Goal: Task Accomplishment & Management: Use online tool/utility

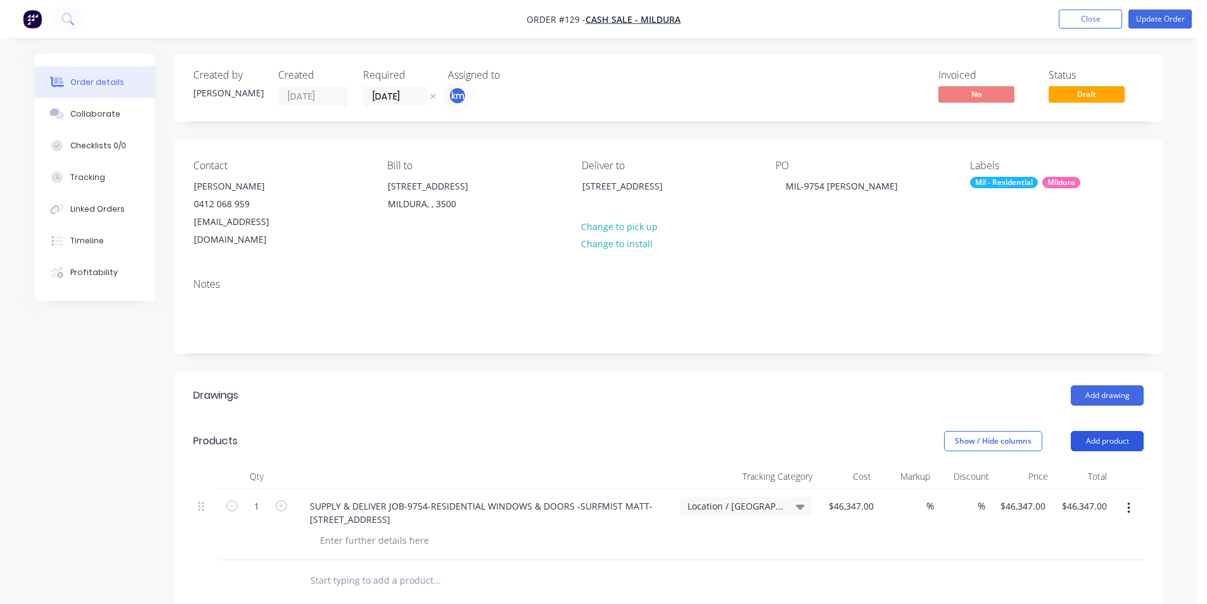
click at [1117, 431] on button "Add product" at bounding box center [1107, 441] width 73 height 20
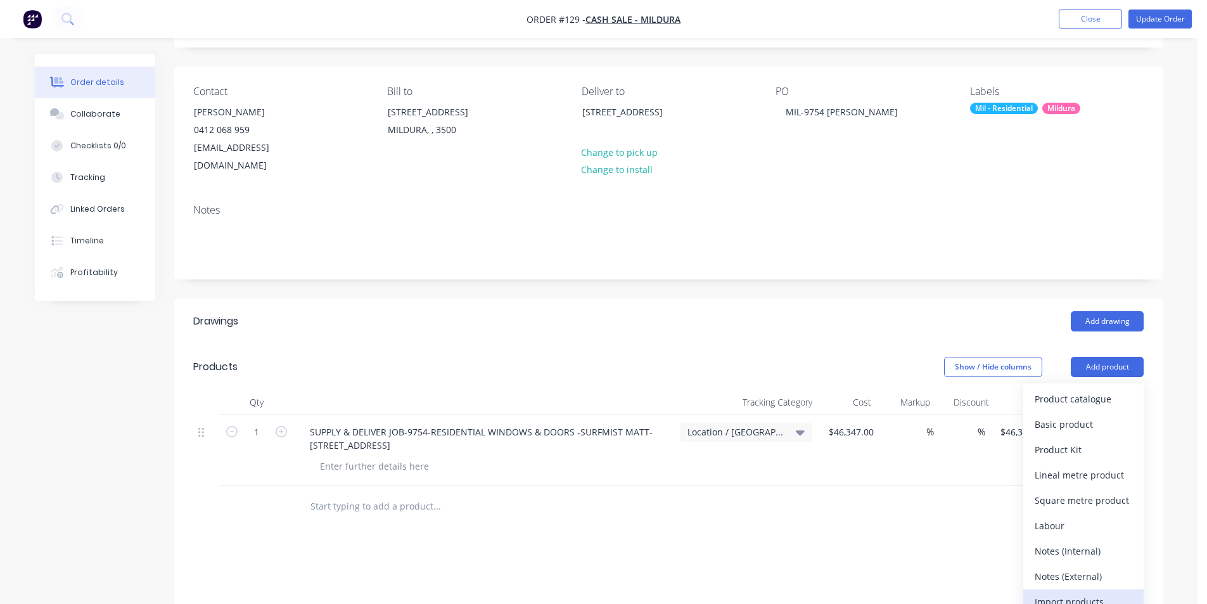
scroll to position [81, 0]
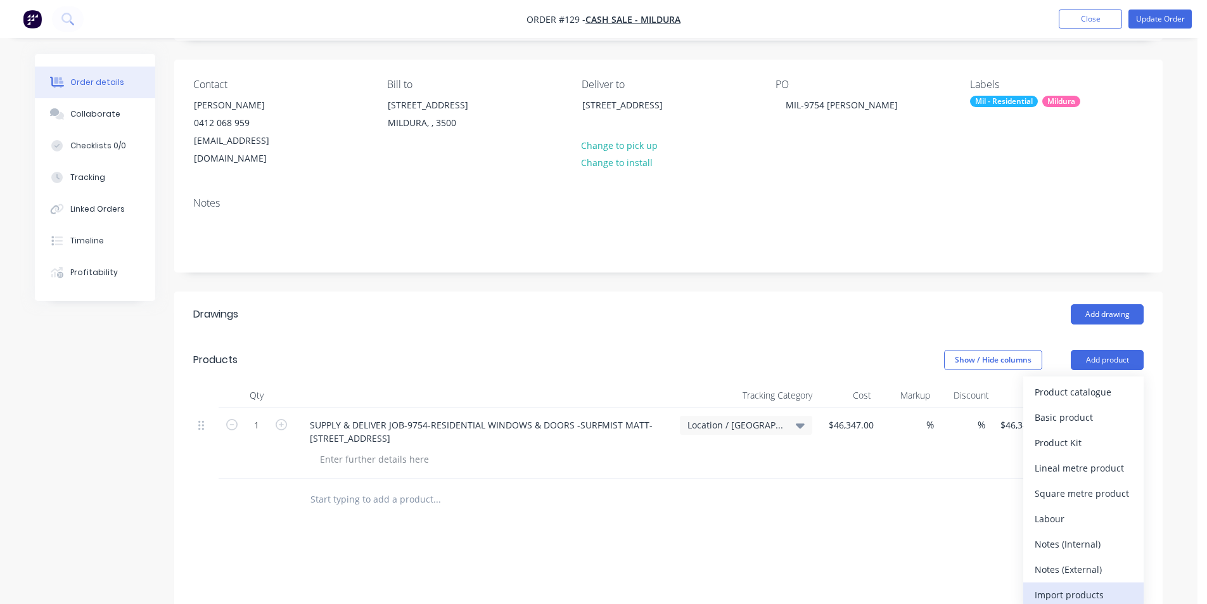
click at [1079, 585] on div "Import products" at bounding box center [1083, 594] width 98 height 18
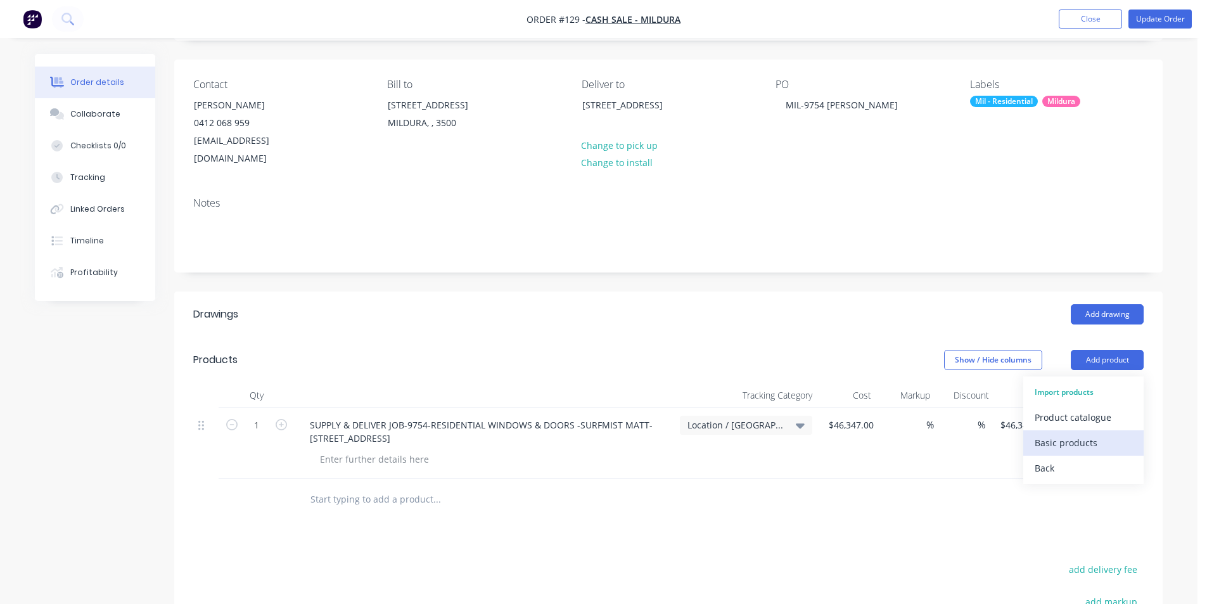
click at [1123, 433] on div "Basic products" at bounding box center [1083, 442] width 98 height 18
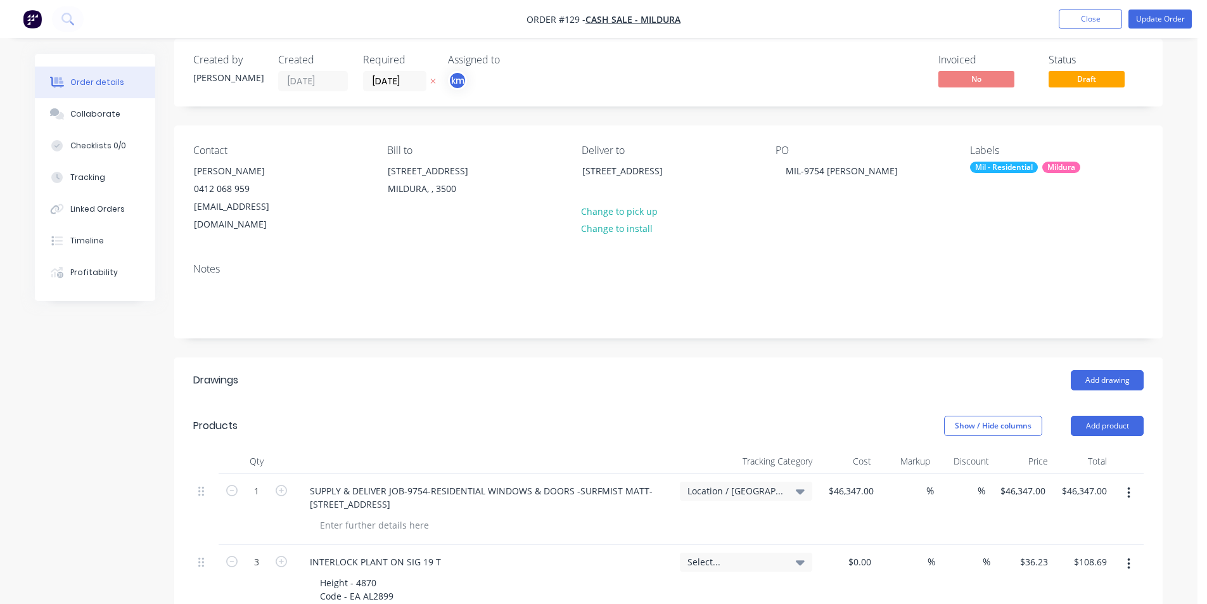
scroll to position [0, 0]
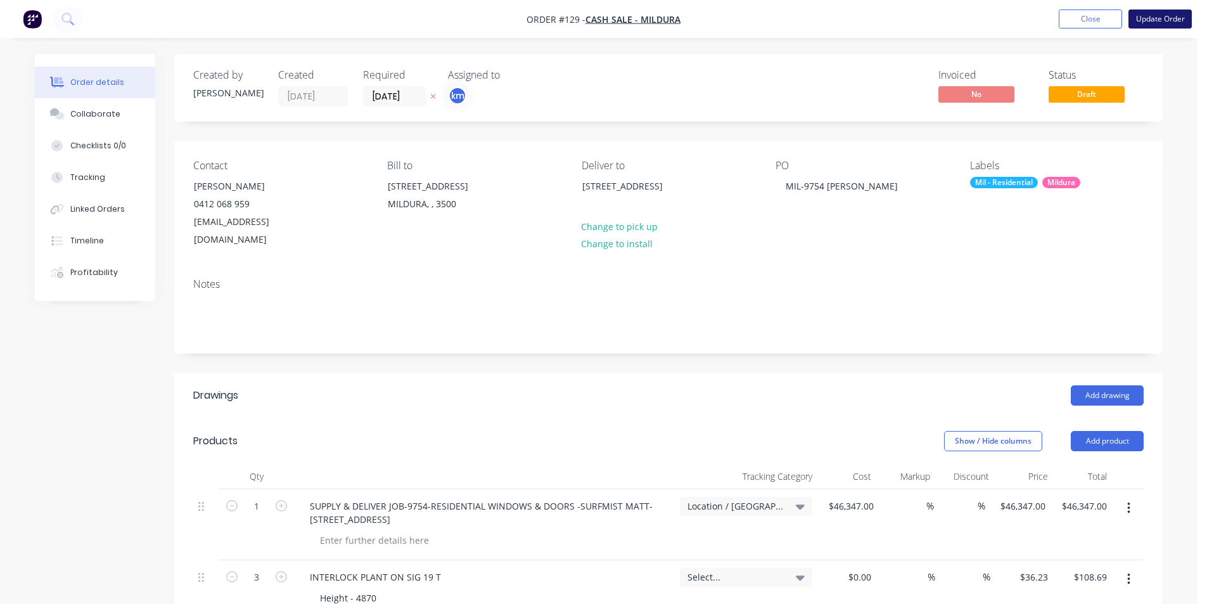
click at [1151, 21] on button "Update Order" at bounding box center [1159, 19] width 63 height 19
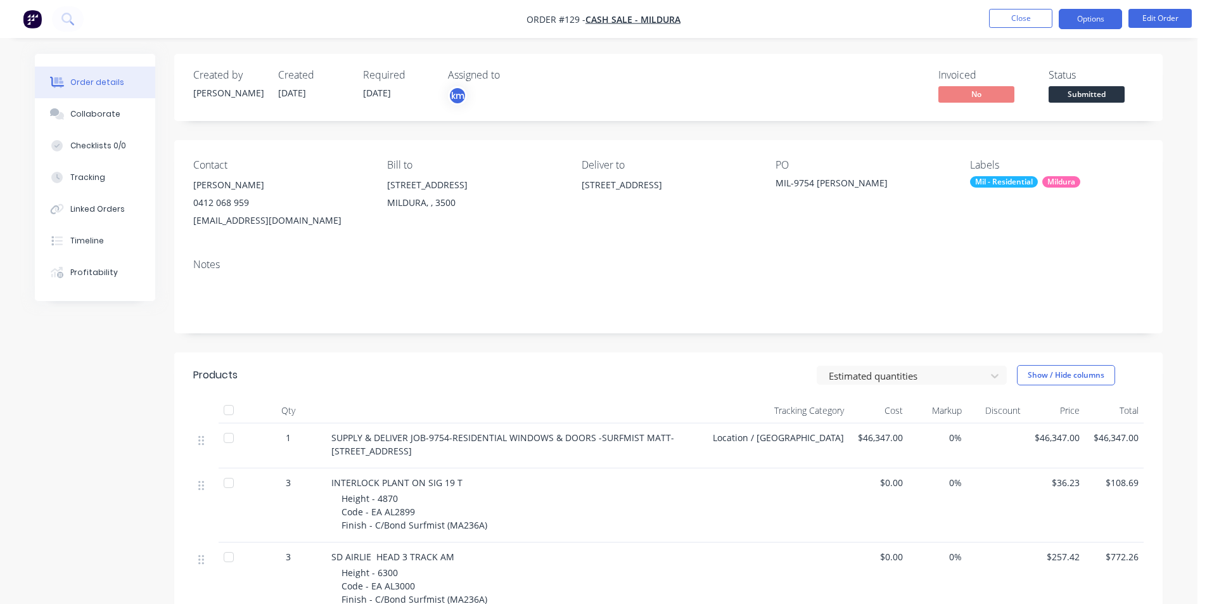
click at [1106, 18] on button "Options" at bounding box center [1090, 19] width 63 height 20
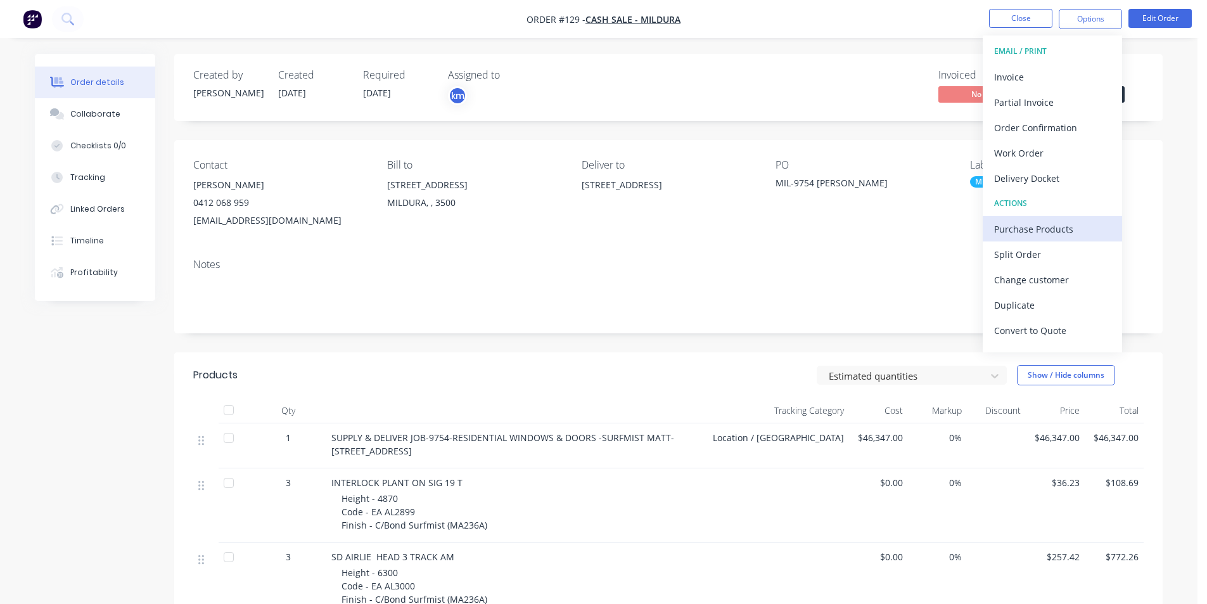
click at [1043, 235] on div "Purchase Products" at bounding box center [1052, 229] width 117 height 18
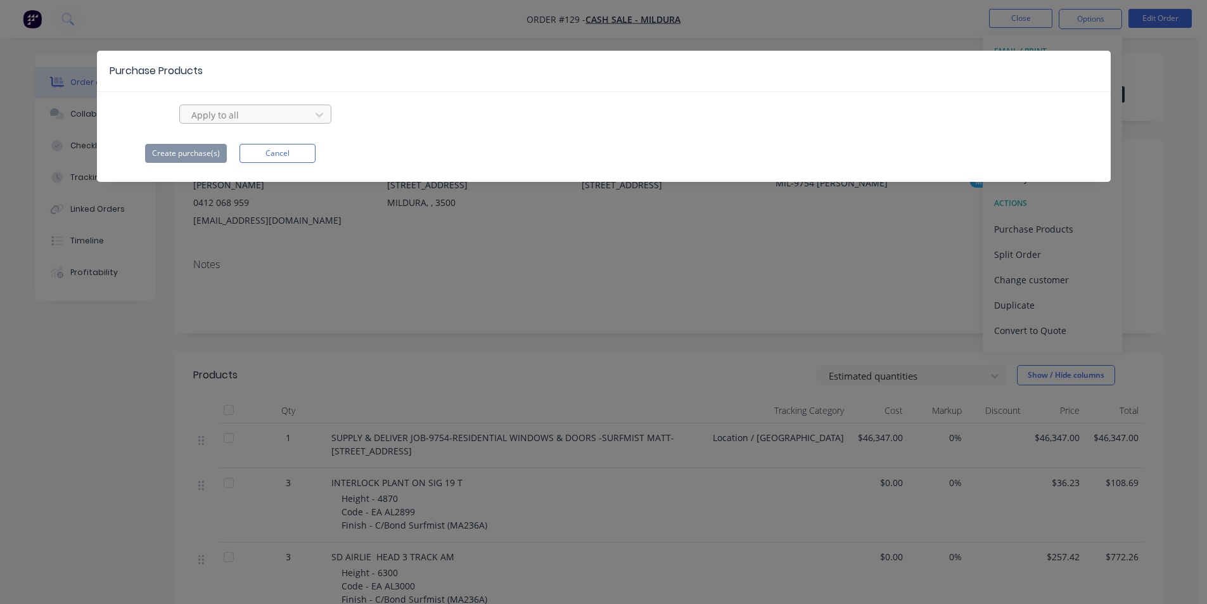
click at [260, 113] on div at bounding box center [247, 115] width 114 height 16
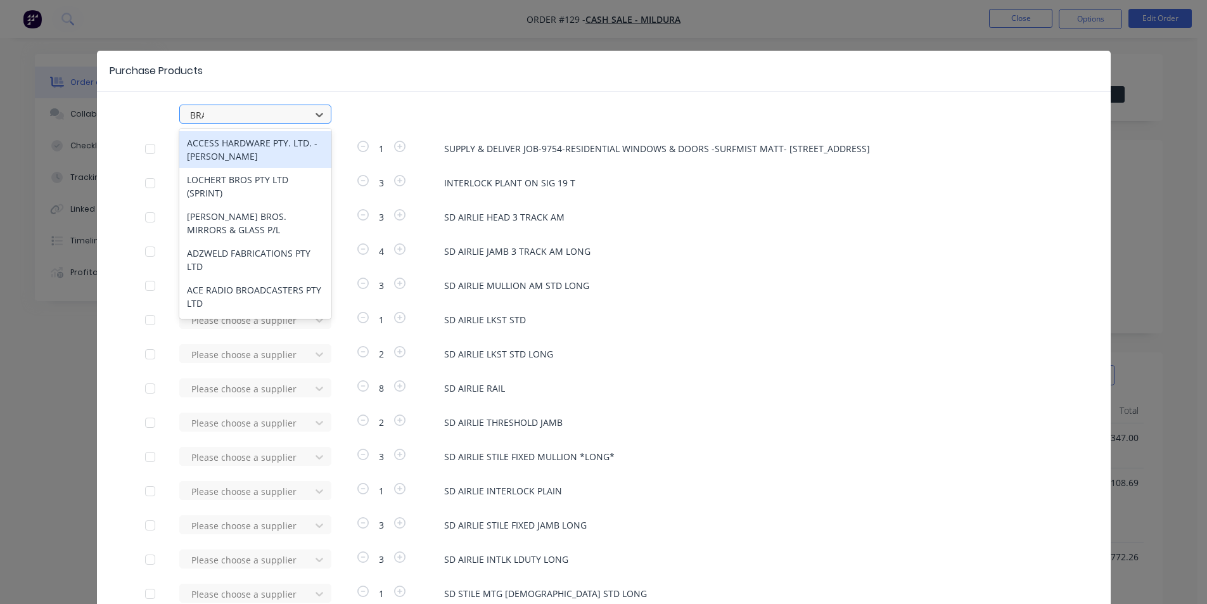
type input "[PERSON_NAME]"
click at [247, 148] on div "BRADNAM'S WINDOWS & DOORS P/L" at bounding box center [255, 149] width 152 height 37
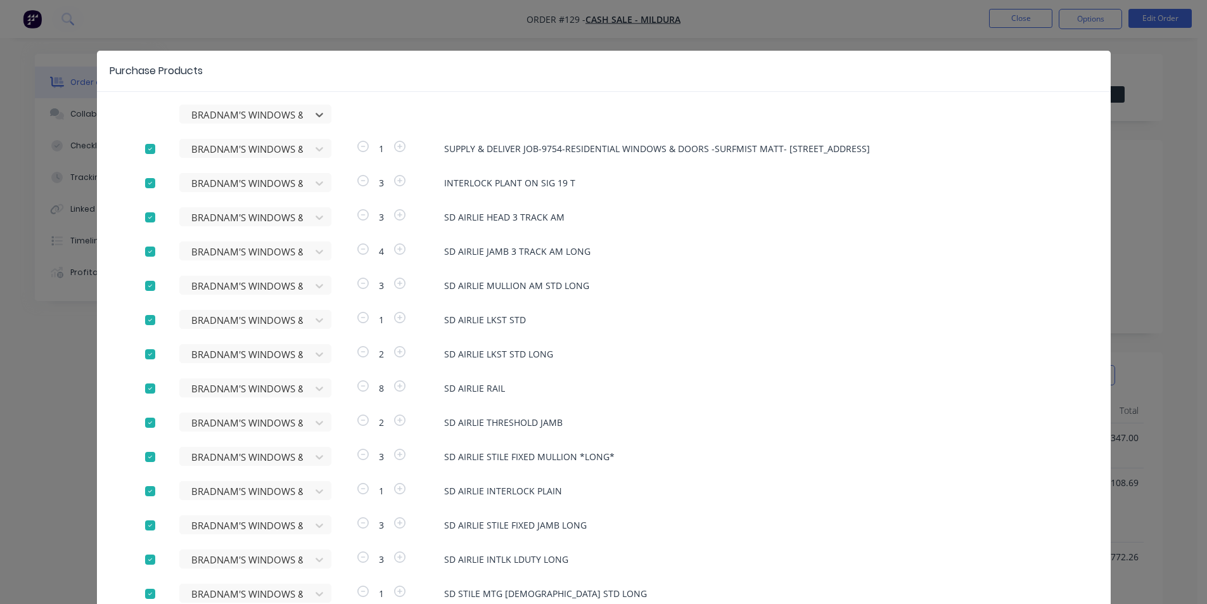
click at [141, 147] on div at bounding box center [149, 148] width 25 height 25
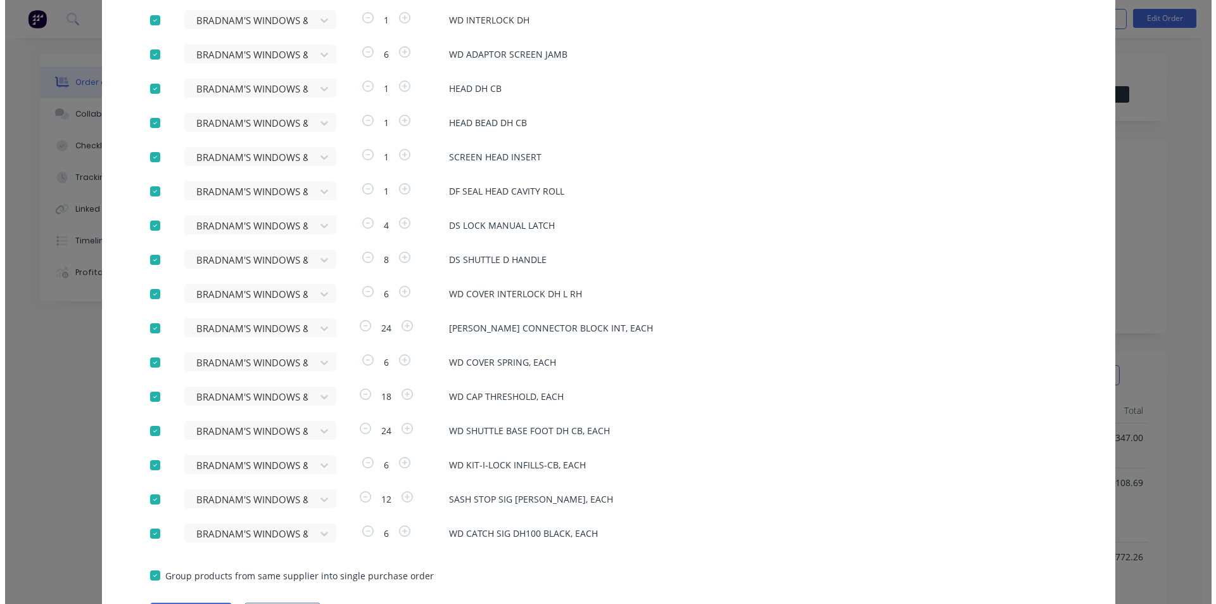
scroll to position [1451, 0]
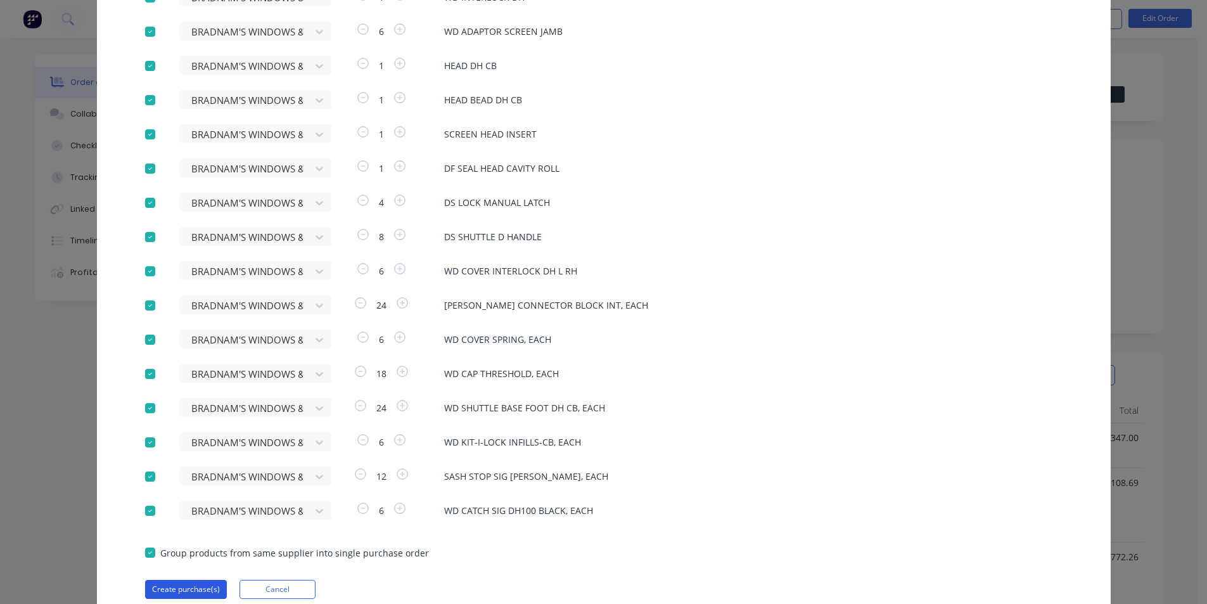
click at [200, 592] on button "Create purchase(s)" at bounding box center [186, 589] width 82 height 19
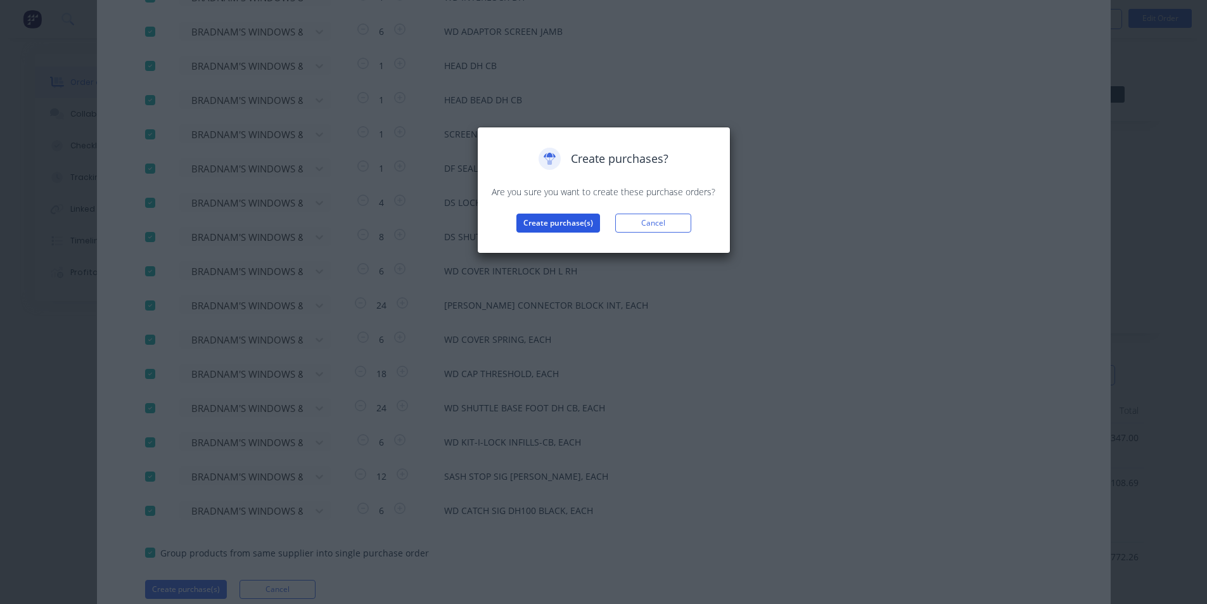
click at [570, 226] on button "Create purchase(s)" at bounding box center [558, 222] width 84 height 19
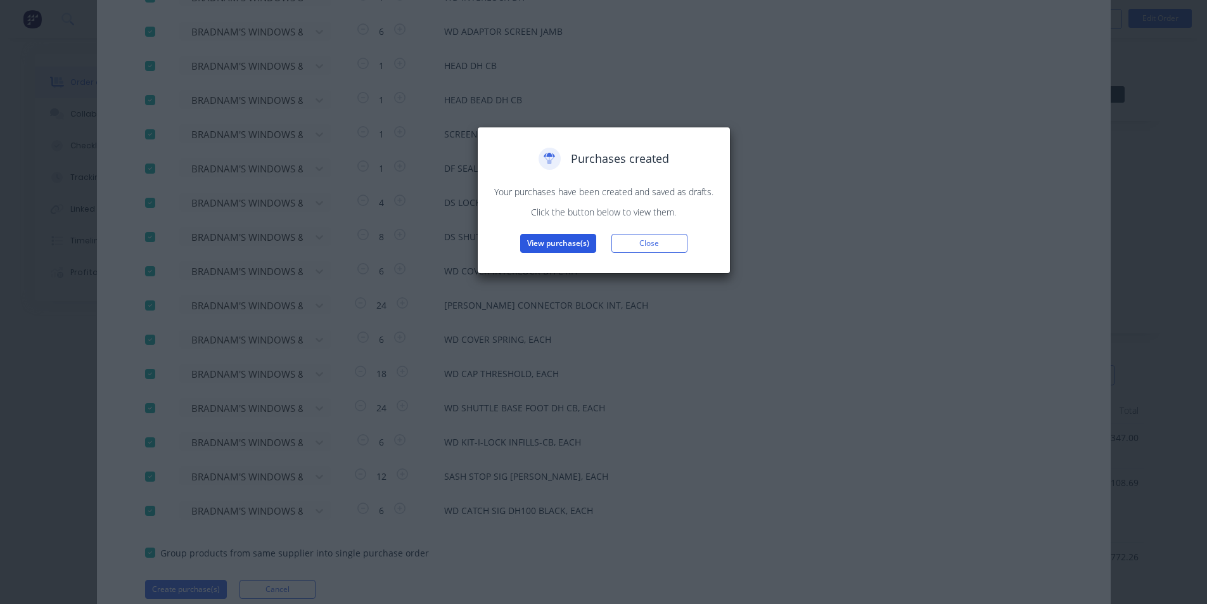
click at [586, 243] on button "View purchase(s)" at bounding box center [558, 243] width 76 height 19
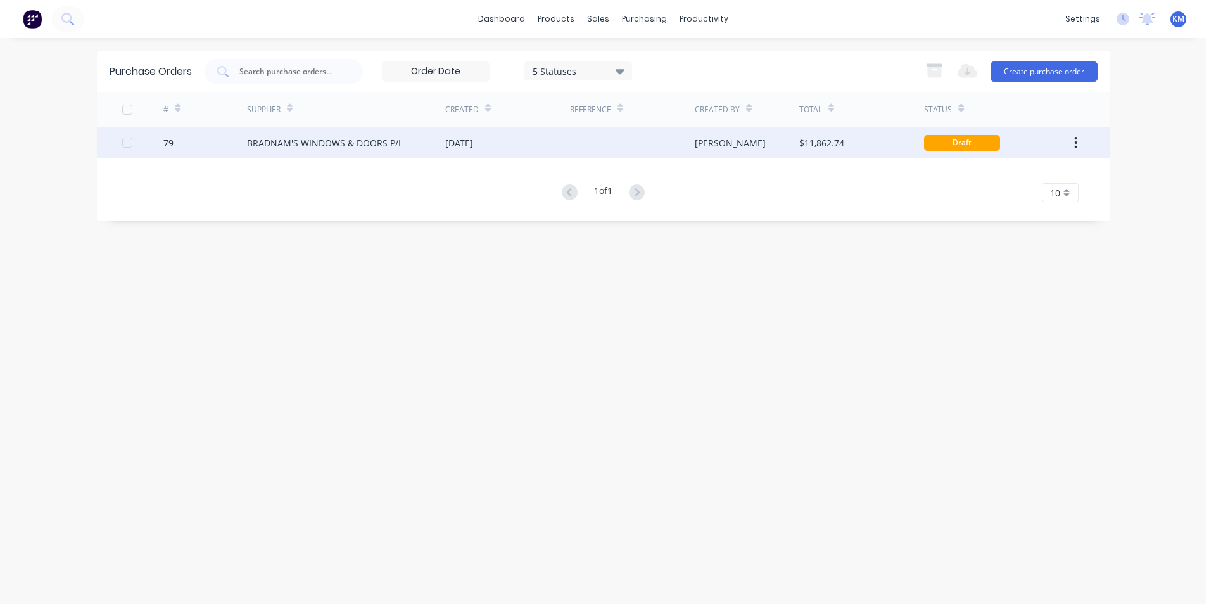
click at [566, 152] on div "[DATE]" at bounding box center [507, 143] width 125 height 32
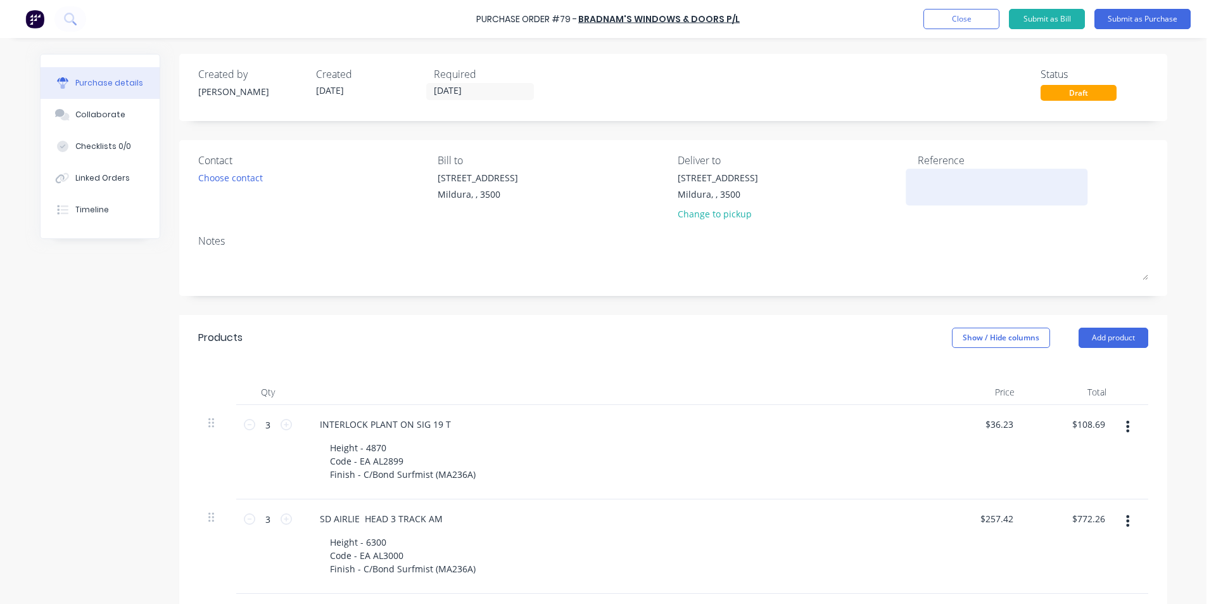
click at [932, 186] on textarea at bounding box center [997, 185] width 158 height 29
click at [242, 177] on div "Choose contact" at bounding box center [230, 177] width 65 height 13
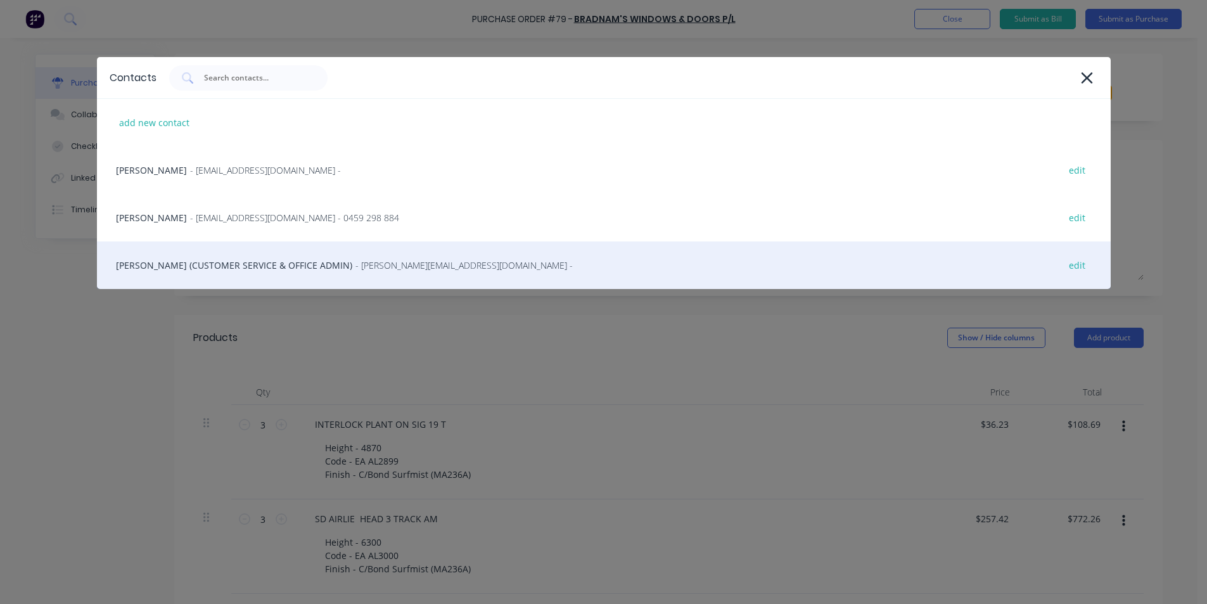
click at [209, 264] on div "[PERSON_NAME] (CUSTOMER SERVICE & OFFICE ADMIN) - [PERSON_NAME][EMAIL_ADDRESS][…" at bounding box center [604, 265] width 1014 height 48
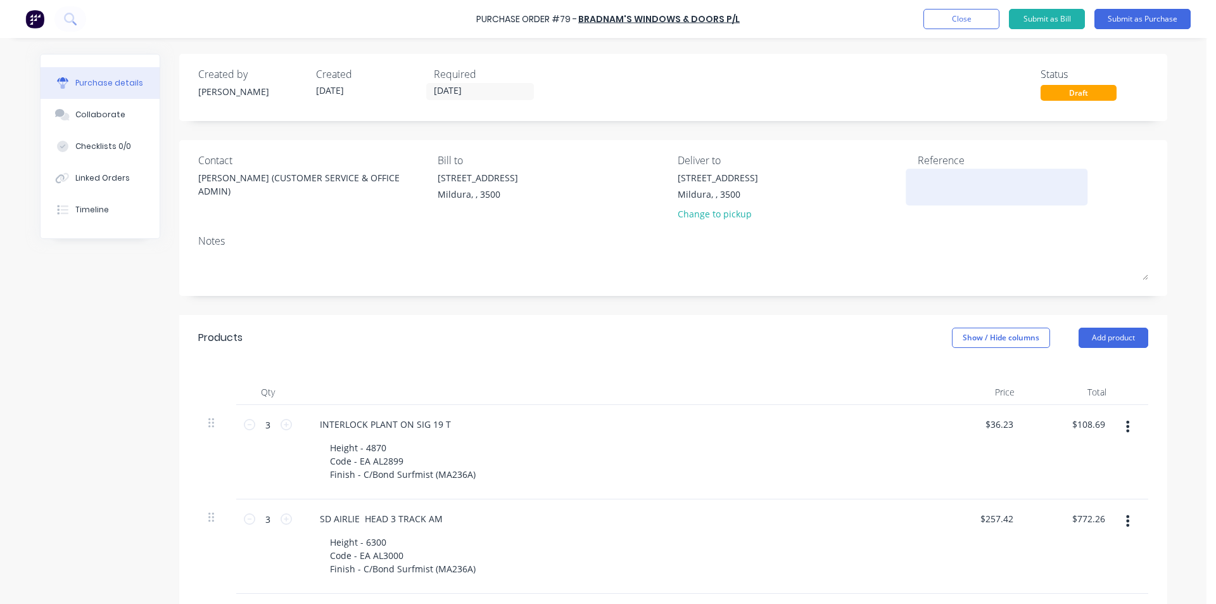
click at [951, 189] on textarea at bounding box center [997, 185] width 158 height 29
type textarea "MIL-9754 [PERSON_NAME]"
click at [1158, 13] on button "Submit as Purchase" at bounding box center [1143, 19] width 96 height 20
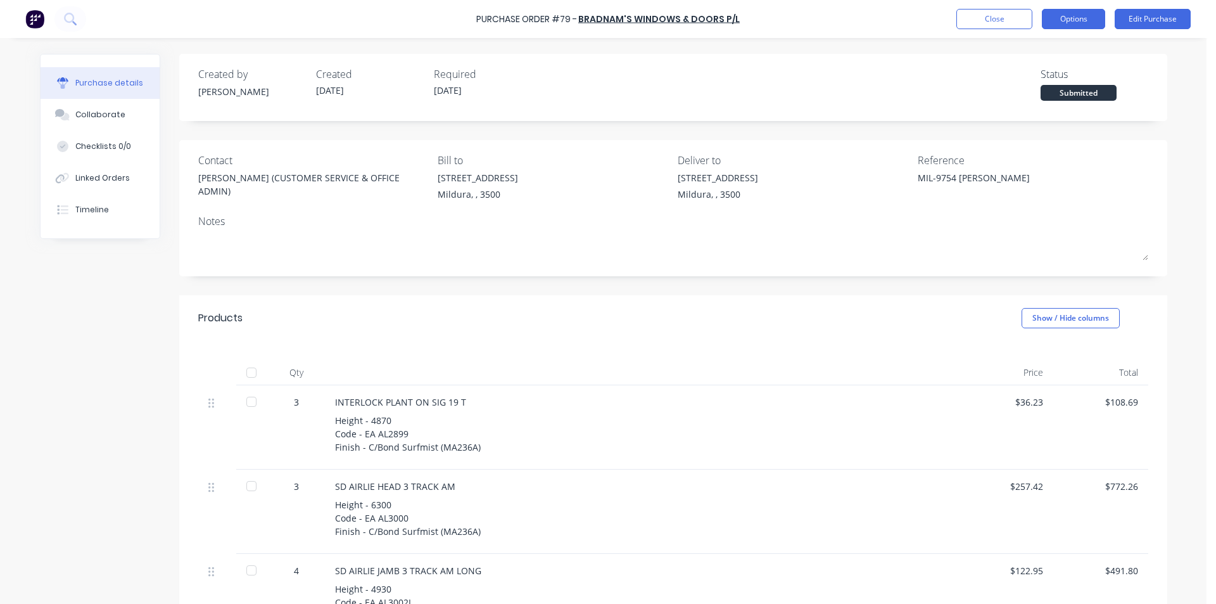
click at [1090, 16] on button "Options" at bounding box center [1073, 19] width 63 height 20
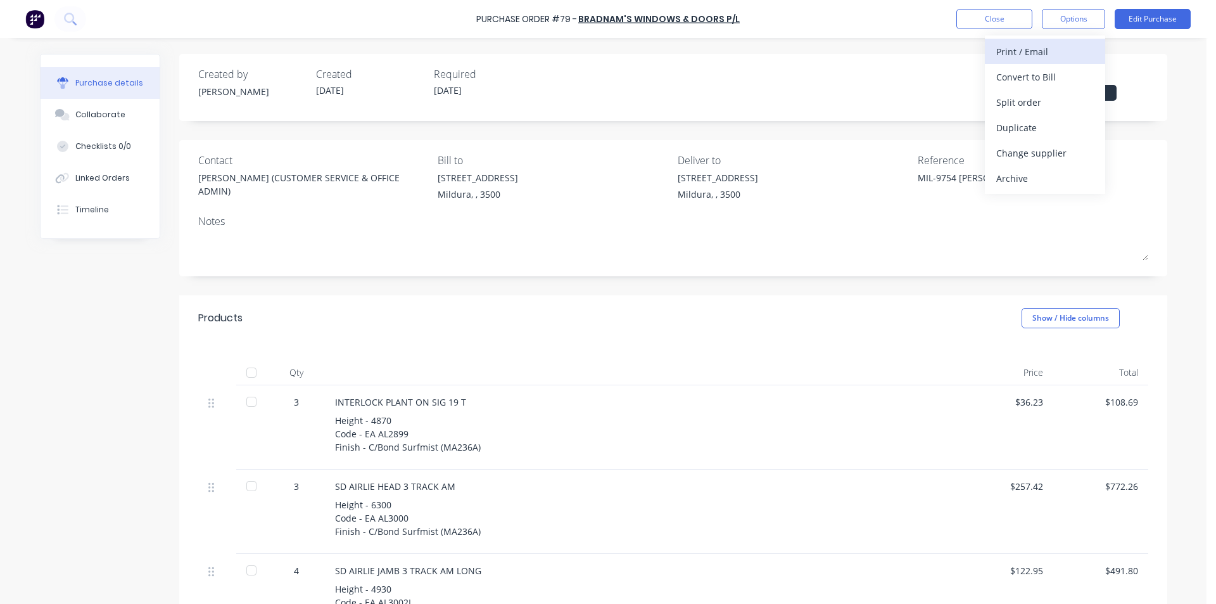
click at [1033, 48] on div "Print / Email" at bounding box center [1045, 51] width 98 height 18
click at [1025, 81] on div "With pricing" at bounding box center [1045, 77] width 98 height 18
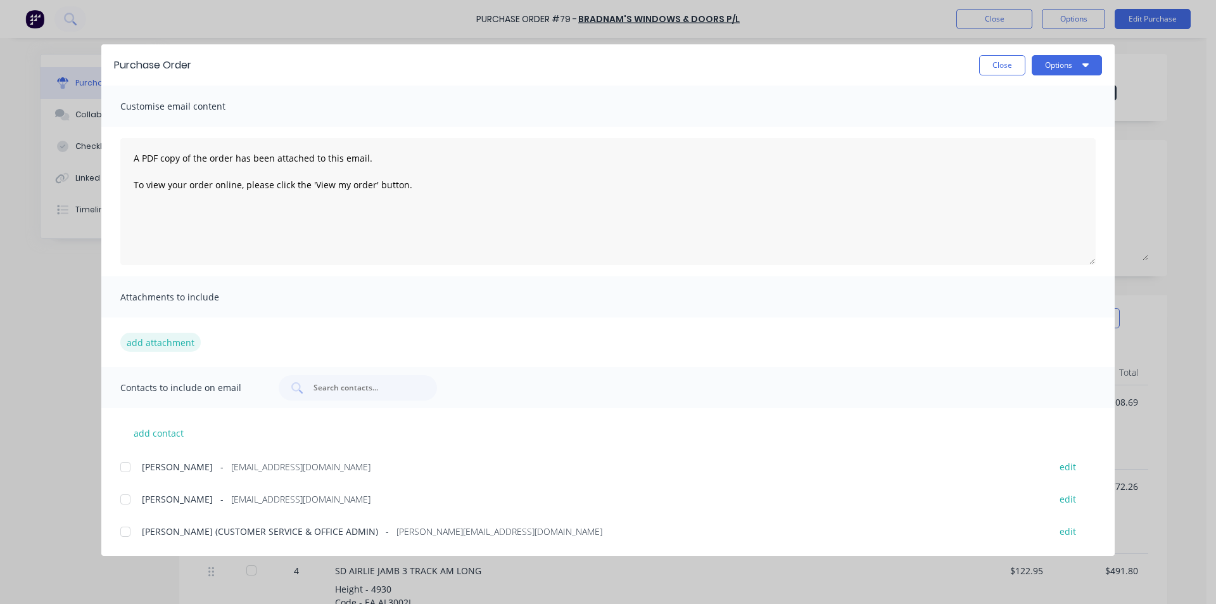
click at [153, 338] on button "add attachment" at bounding box center [160, 342] width 80 height 19
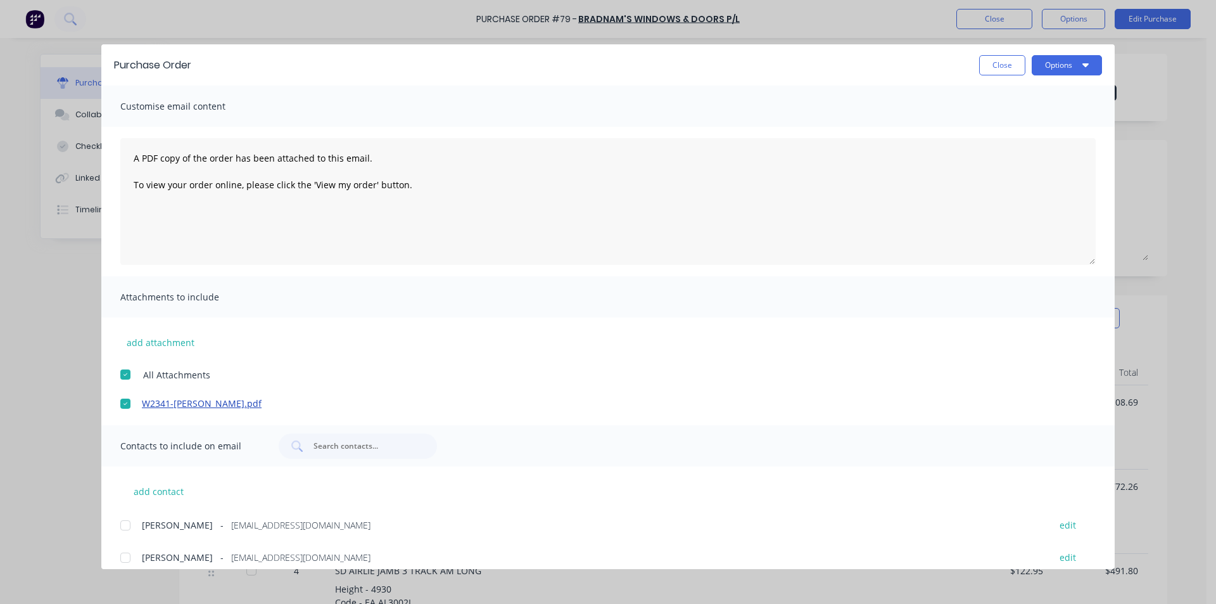
click at [170, 410] on link "W2341-[PERSON_NAME].pdf" at bounding box center [589, 403] width 895 height 13
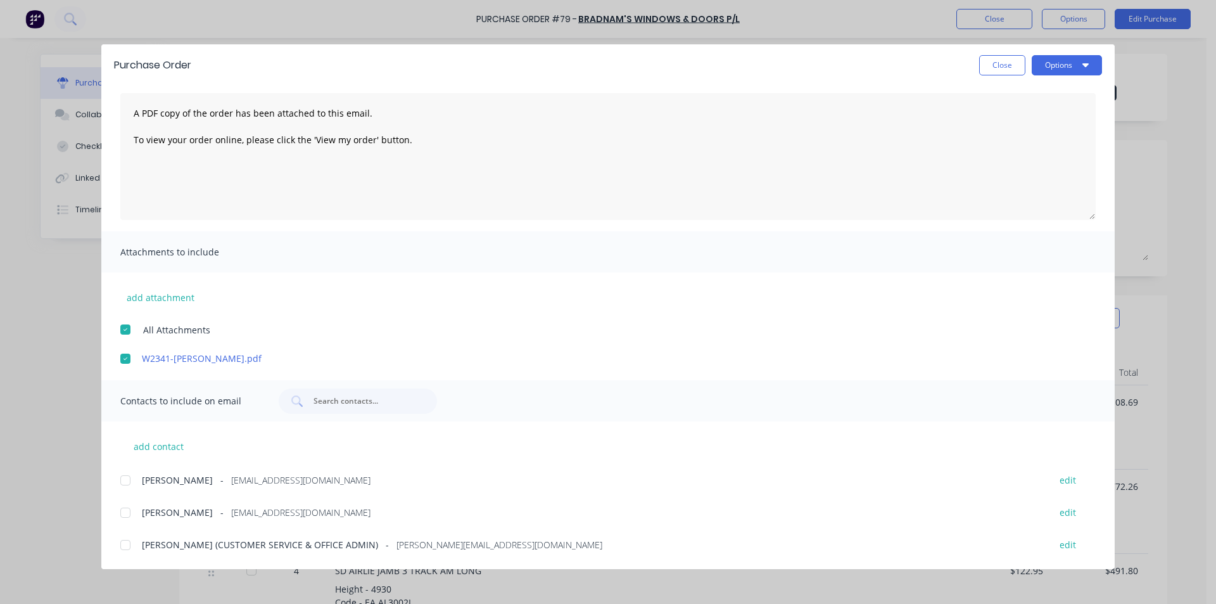
click at [123, 547] on div at bounding box center [125, 544] width 25 height 25
click at [1054, 70] on button "Options" at bounding box center [1067, 65] width 70 height 20
click at [1010, 145] on div "Email" at bounding box center [1042, 148] width 98 height 18
click at [993, 68] on button "Close" at bounding box center [1002, 65] width 46 height 20
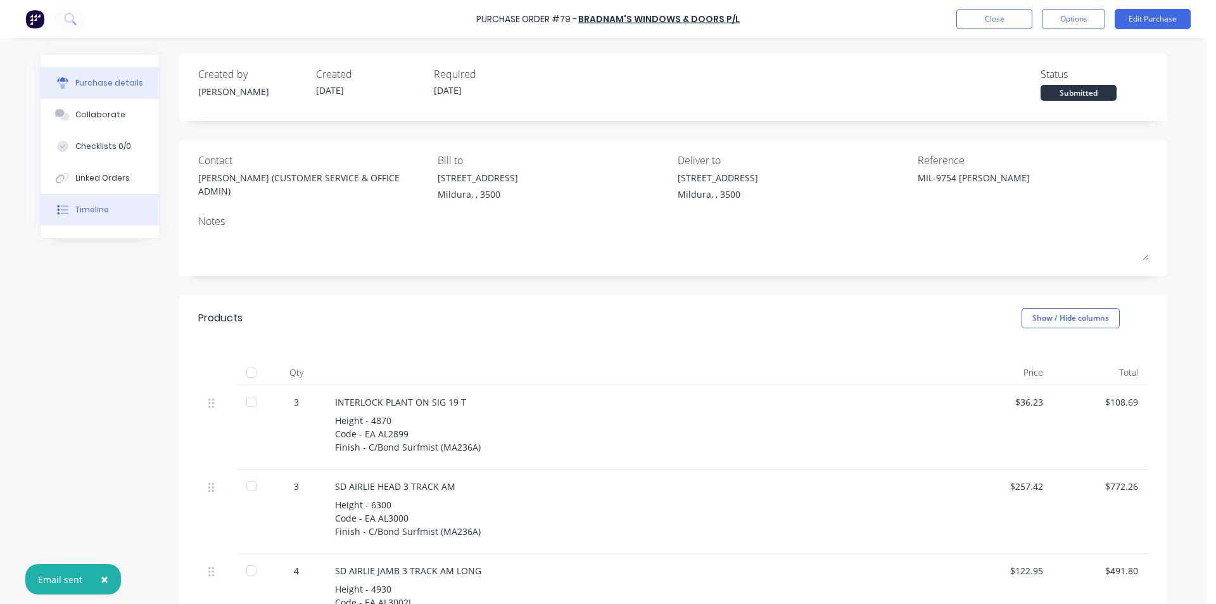
click at [124, 205] on button "Timeline" at bounding box center [100, 210] width 119 height 32
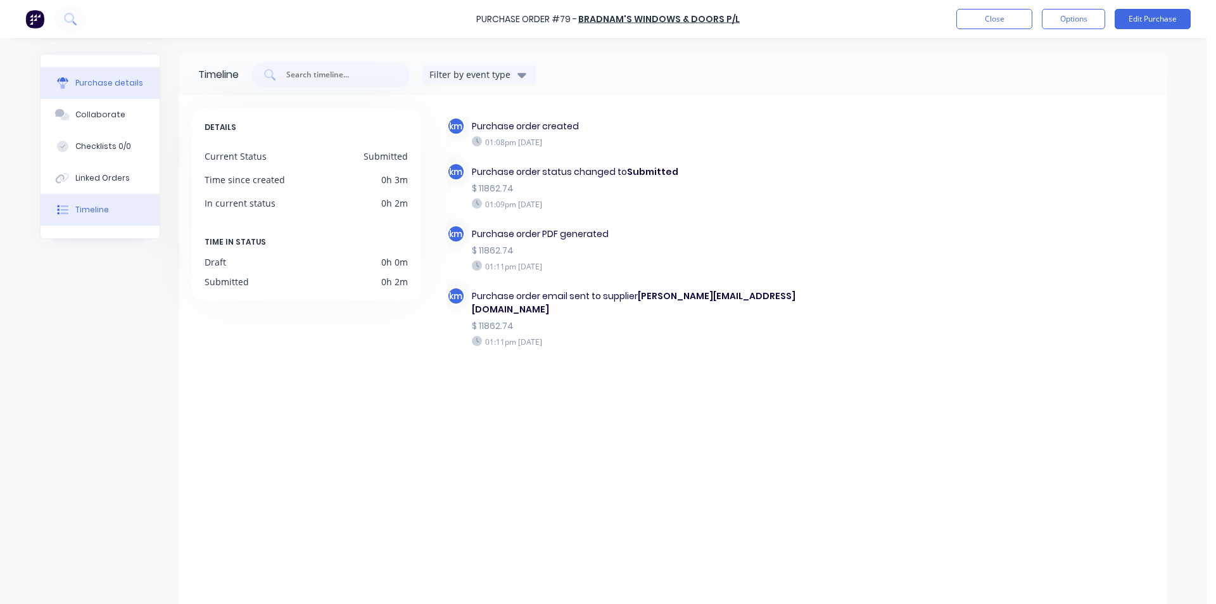
click at [96, 80] on div "Purchase details" at bounding box center [109, 82] width 68 height 11
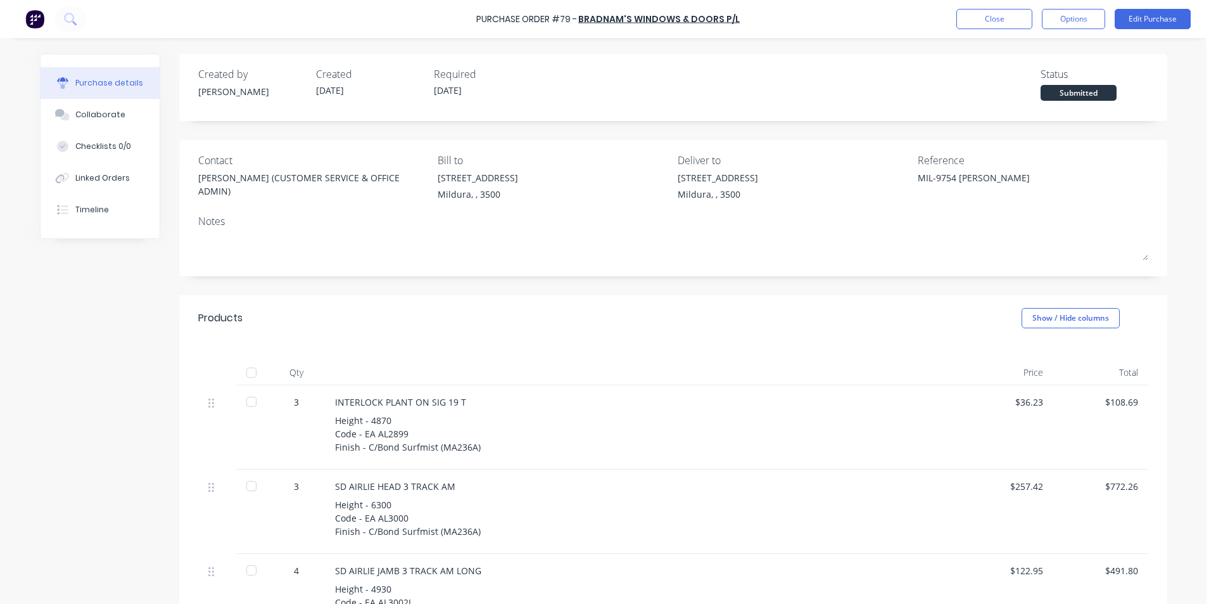
type textarea "x"
